Goal: Navigation & Orientation: Find specific page/section

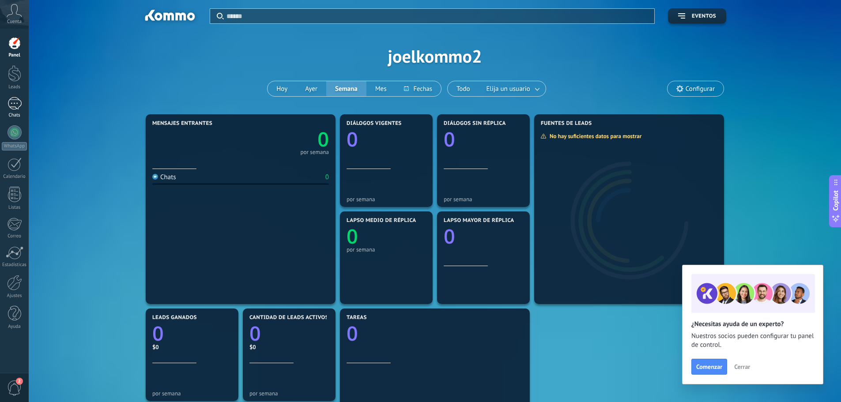
click at [9, 108] on div at bounding box center [15, 103] width 14 height 13
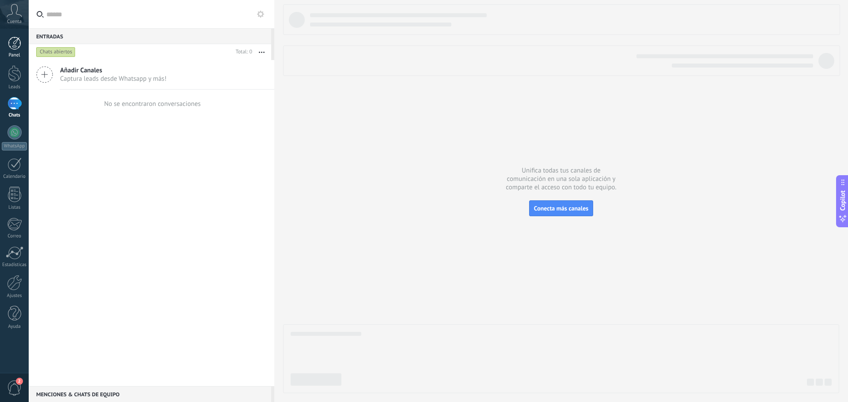
click at [7, 53] on div "Panel" at bounding box center [15, 56] width 26 height 6
